Goal: Transaction & Acquisition: Subscribe to service/newsletter

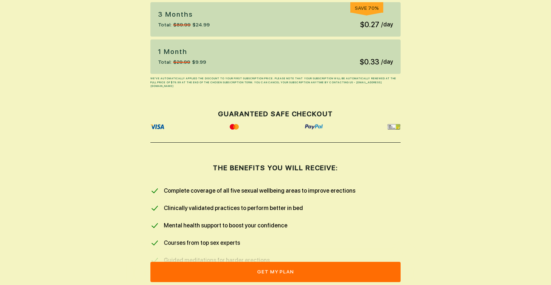
scroll to position [226, 0]
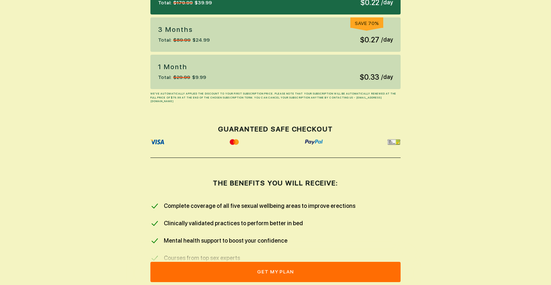
click at [216, 73] on div "1 Month Total: $29.99 $9.99 $0.33 / day" at bounding box center [276, 72] width 250 height 34
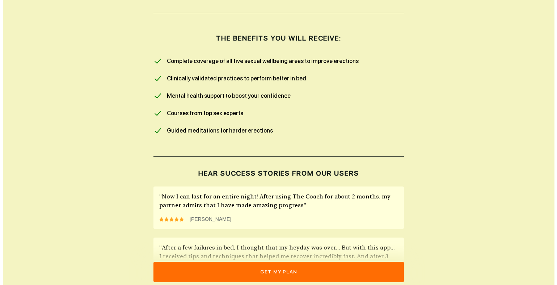
scroll to position [440, 0]
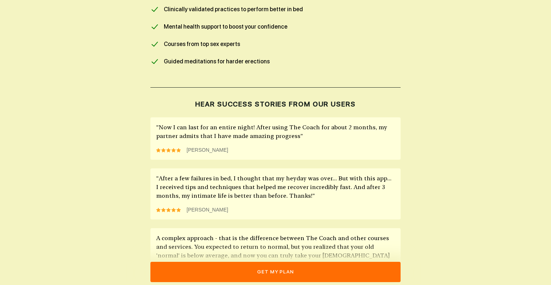
click at [272, 268] on button "get my plan" at bounding box center [276, 272] width 250 height 20
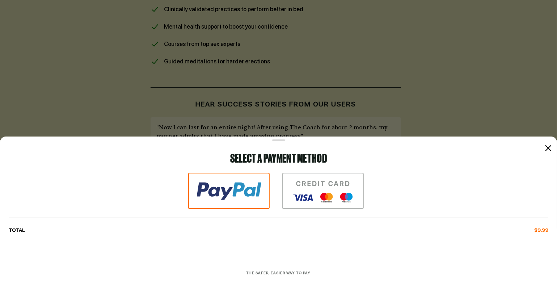
click at [341, 194] on img at bounding box center [323, 191] width 82 height 36
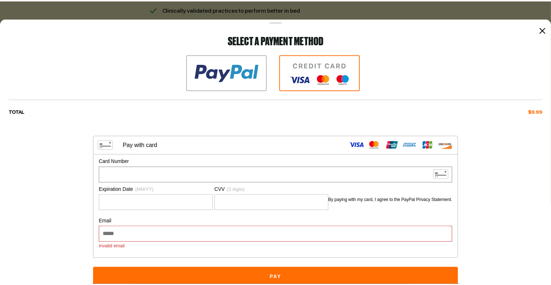
scroll to position [20, 0]
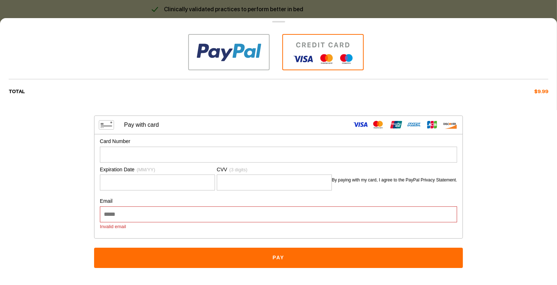
click at [397, 5] on div at bounding box center [278, 142] width 557 height 328
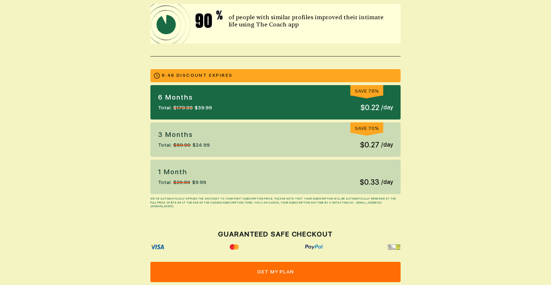
scroll to position [124, 0]
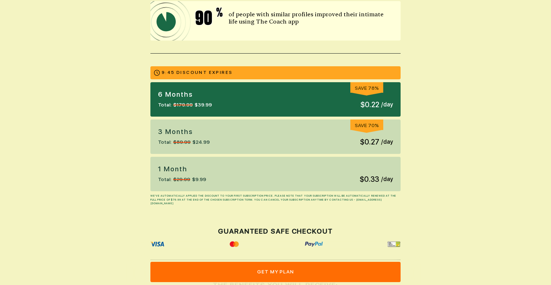
click at [281, 175] on div "1 Month Total: $29.99 $9.99 $0.33 / day" at bounding box center [276, 174] width 250 height 34
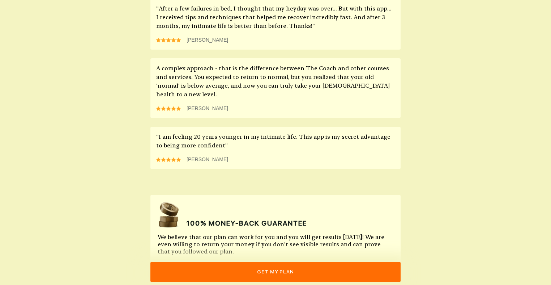
scroll to position [628, 0]
